Goal: Information Seeking & Learning: Learn about a topic

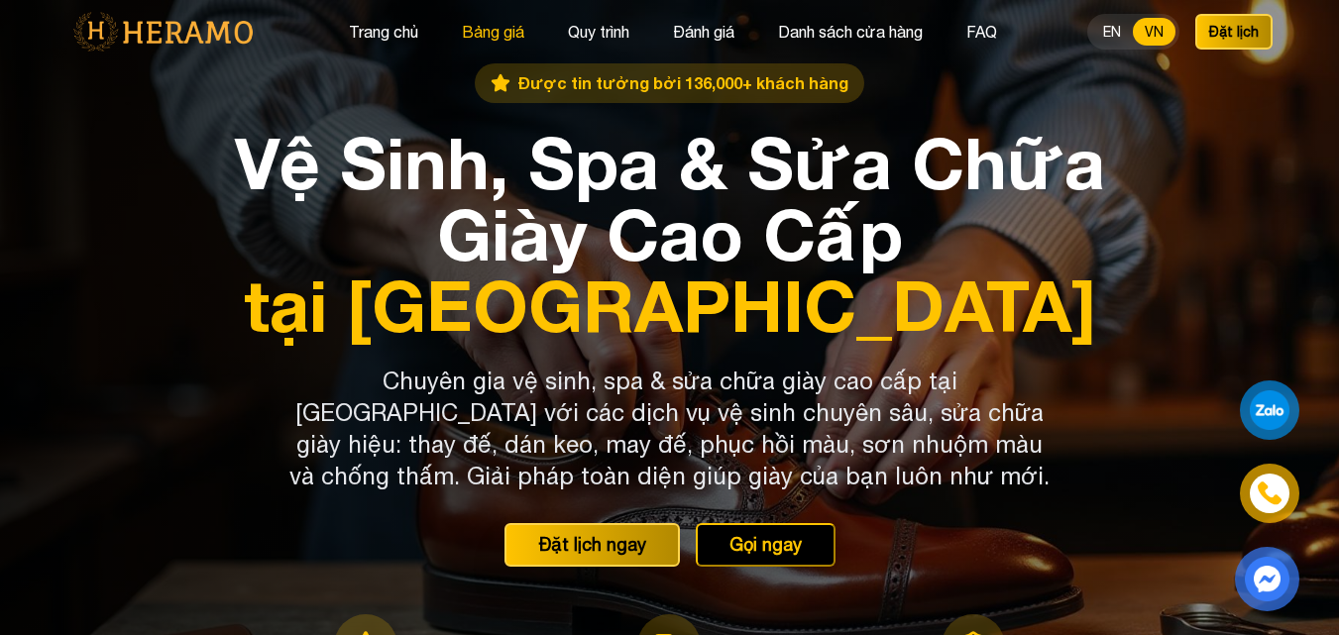
click at [488, 41] on button "Bảng giá" at bounding box center [493, 32] width 74 height 26
click at [408, 30] on button "Trang chủ" at bounding box center [383, 32] width 81 height 26
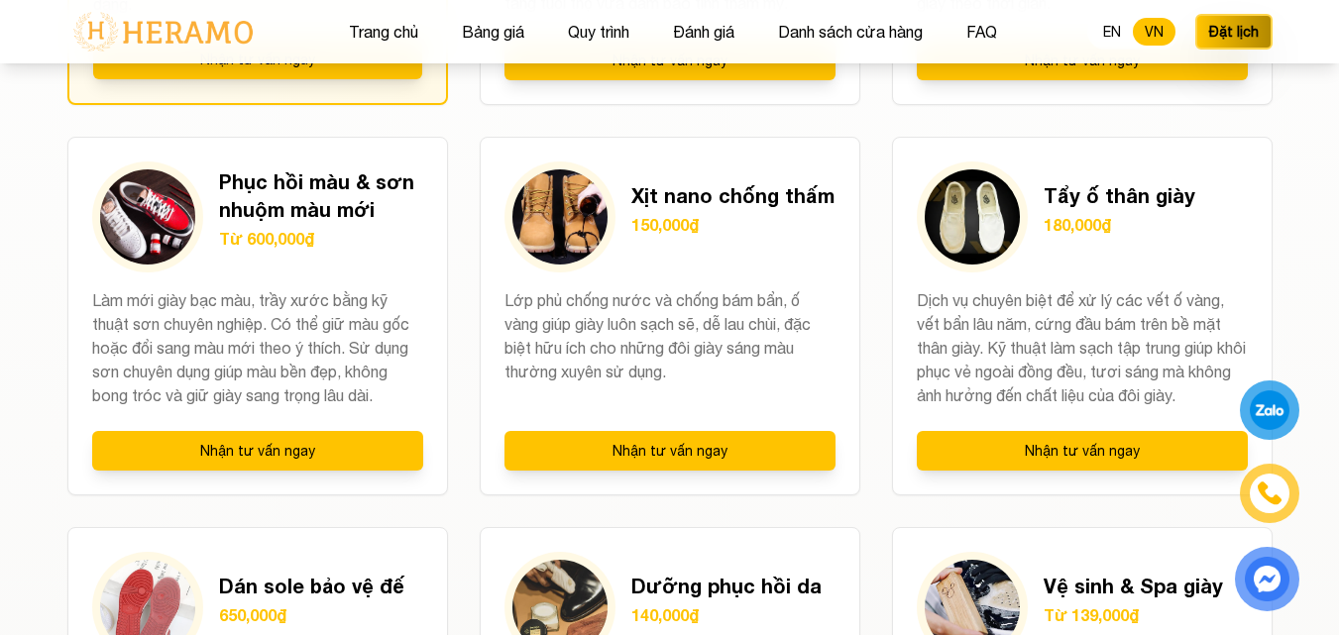
scroll to position [1486, 0]
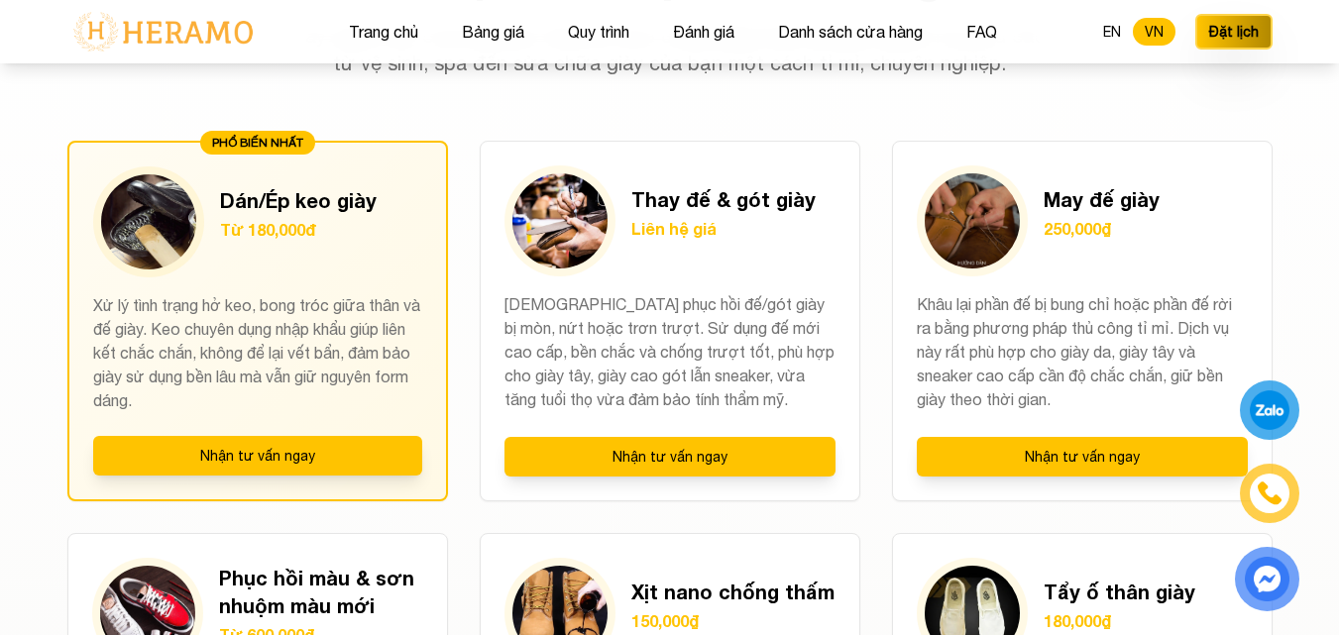
click at [438, 257] on div "PHỔ BIẾN NHẤT Dán/Ép keo giày Từ 180,000đ Xử lý tình trạng hở keo, bong tróc gi…" at bounding box center [257, 321] width 380 height 361
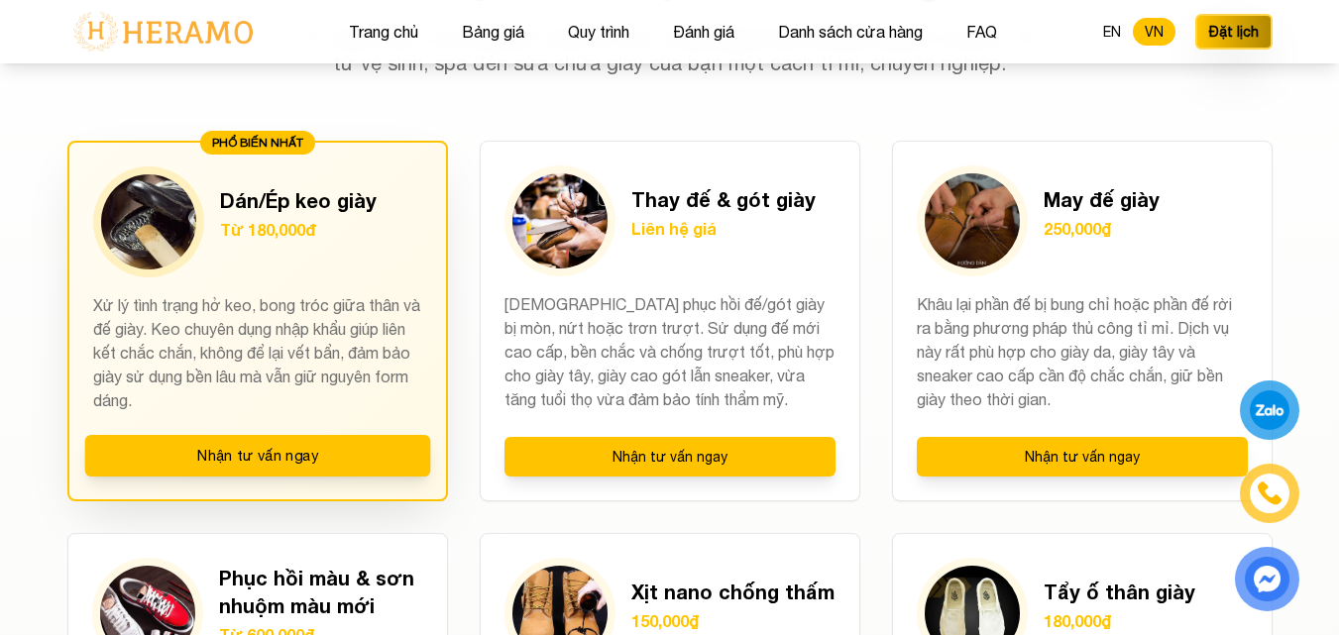
click at [368, 293] on p "Xử lý tình trạng hở keo, bong tróc giữa thân và đế giày. Keo chuyên dụng nhập k…" at bounding box center [257, 352] width 329 height 119
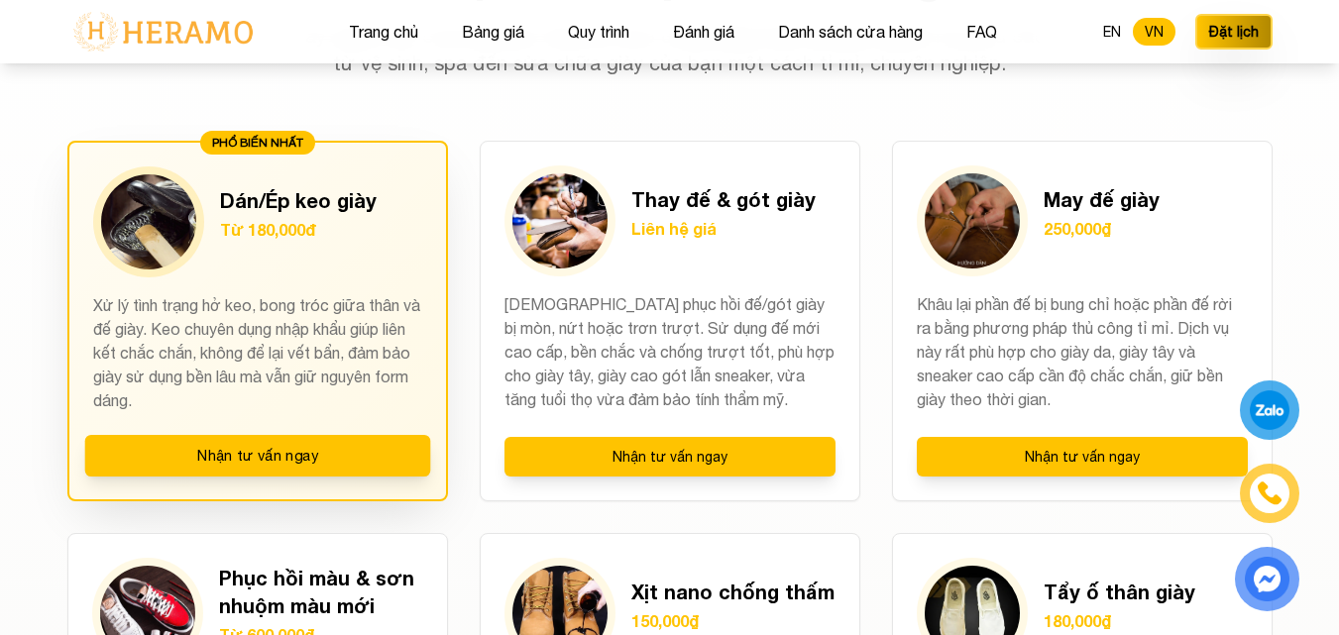
click at [101, 210] on div at bounding box center [148, 221] width 111 height 111
click at [279, 139] on div "PHỔ BIẾN NHẤT" at bounding box center [257, 143] width 115 height 24
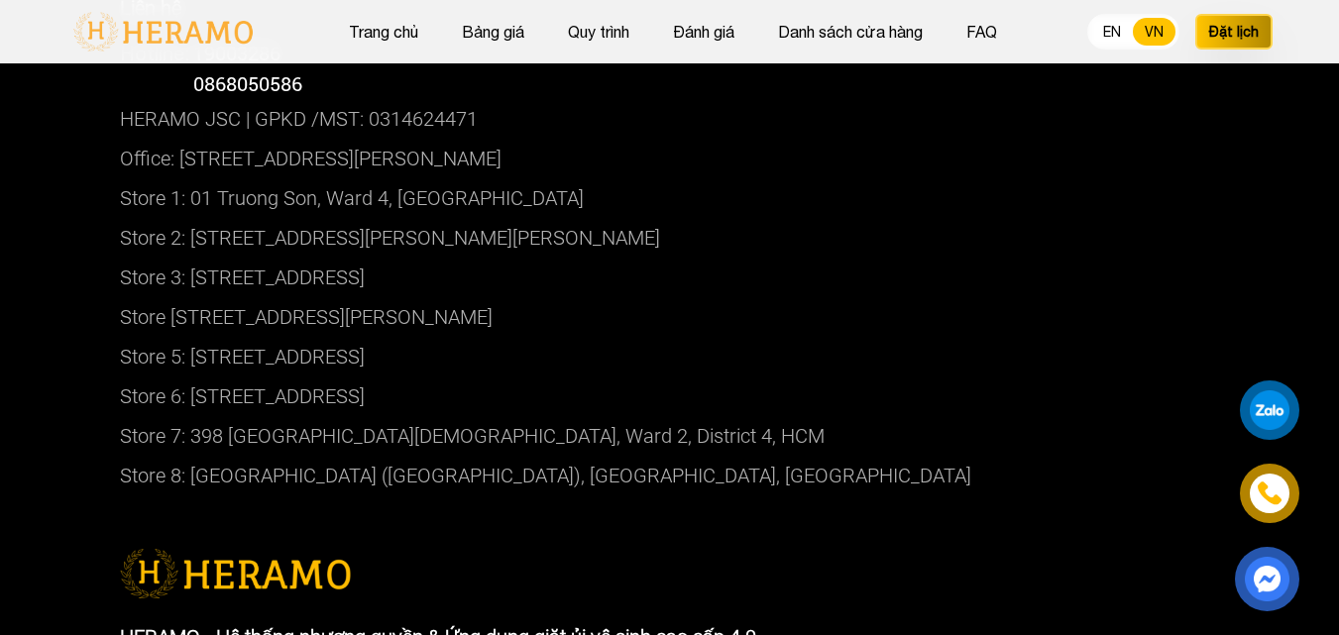
scroll to position [10799, 0]
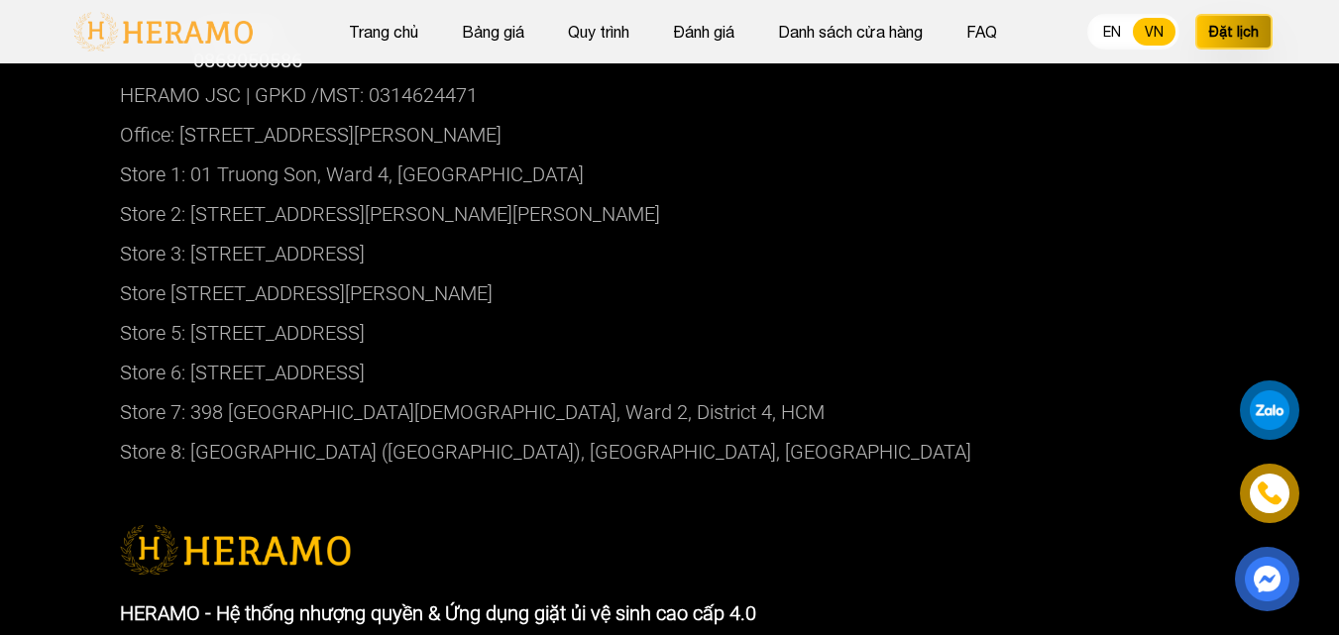
click at [251, 405] on p "Store 7: 398 [GEOGRAPHIC_DATA][DEMOGRAPHIC_DATA], Ward 2, District 4, HCM" at bounding box center [670, 412] width 1100 height 40
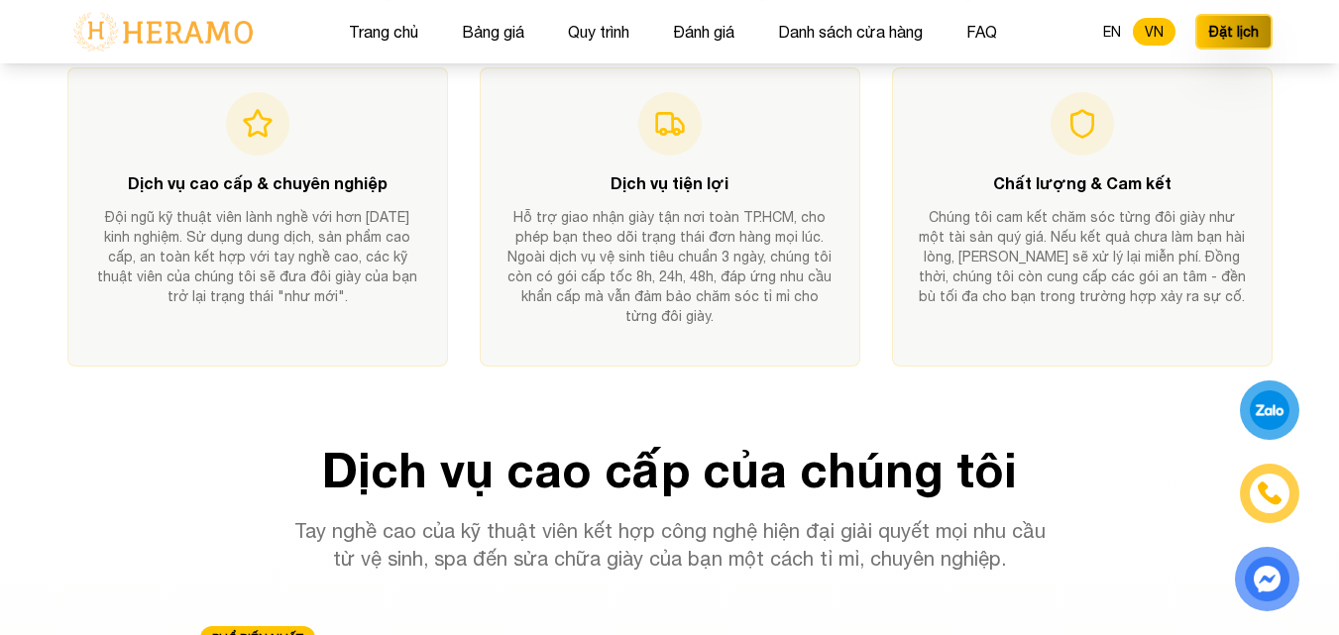
scroll to position [1486, 0]
